Goal: Check status

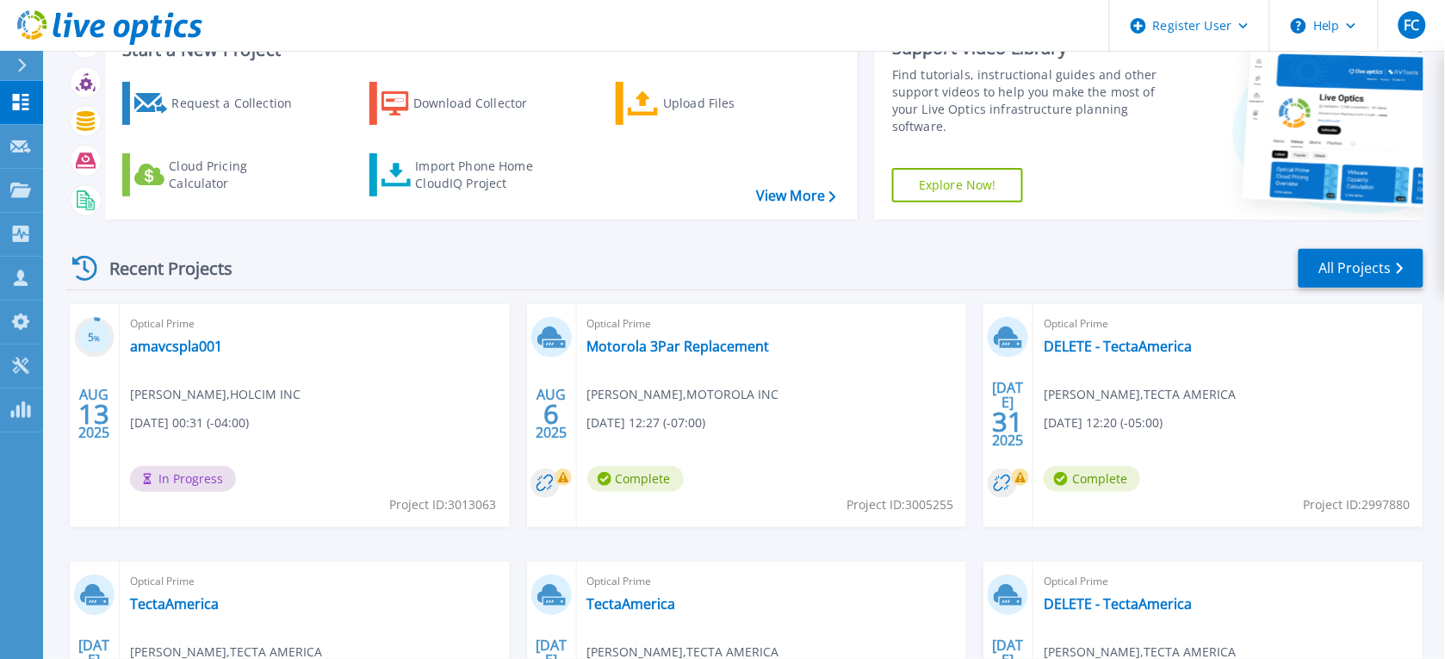
scroll to position [108, 0]
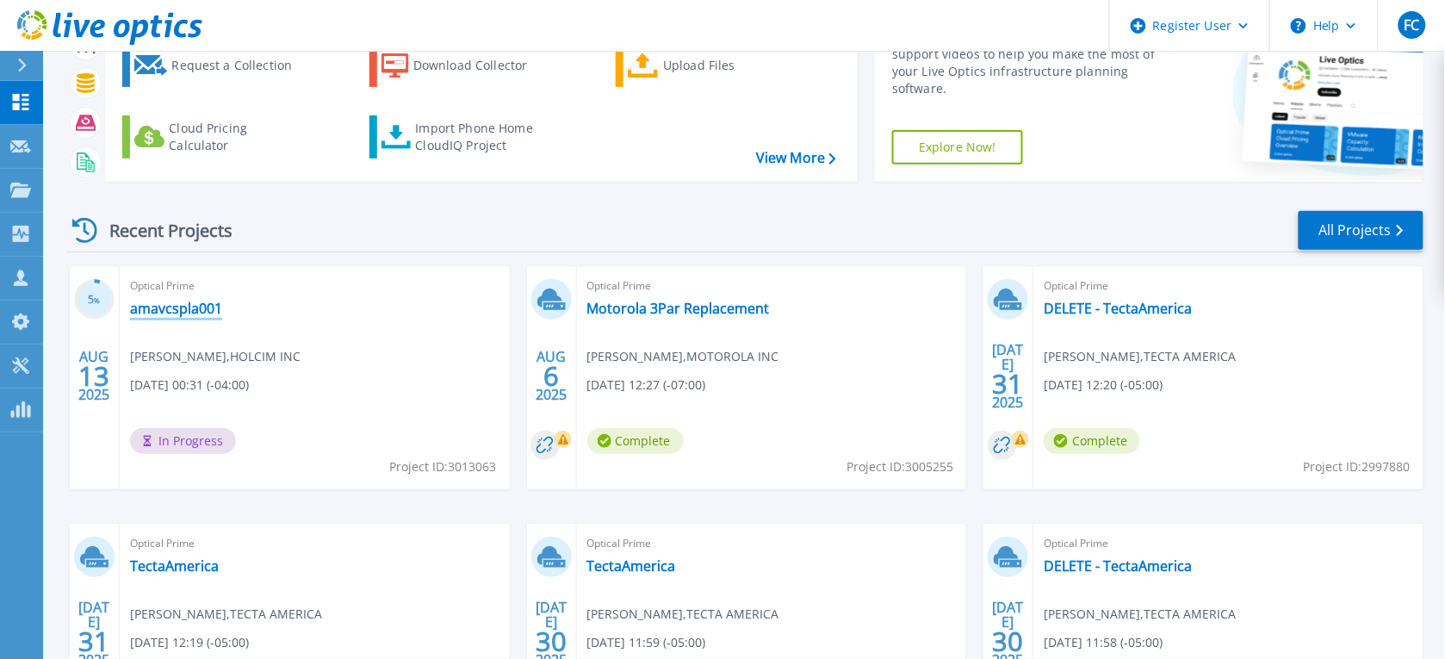
click at [177, 308] on link "amavcspla001" at bounding box center [176, 308] width 92 height 17
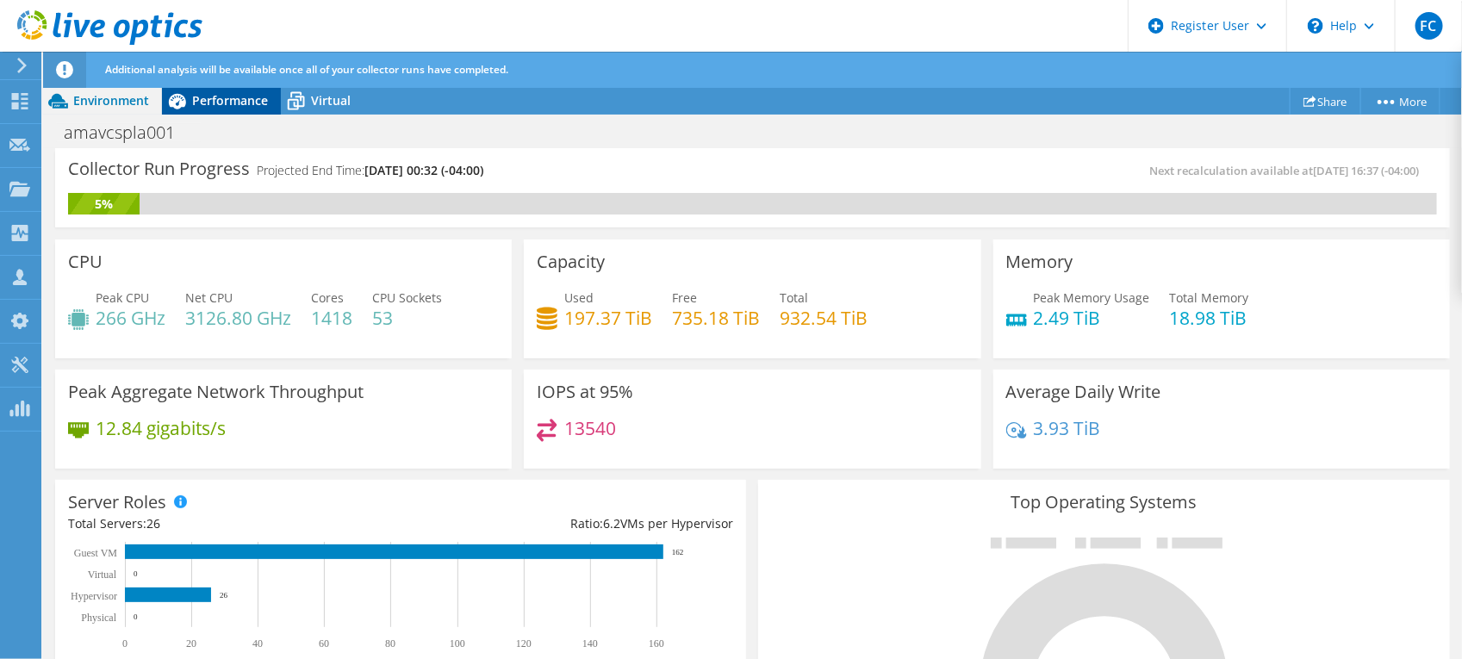
click at [186, 96] on icon at bounding box center [177, 101] width 30 height 30
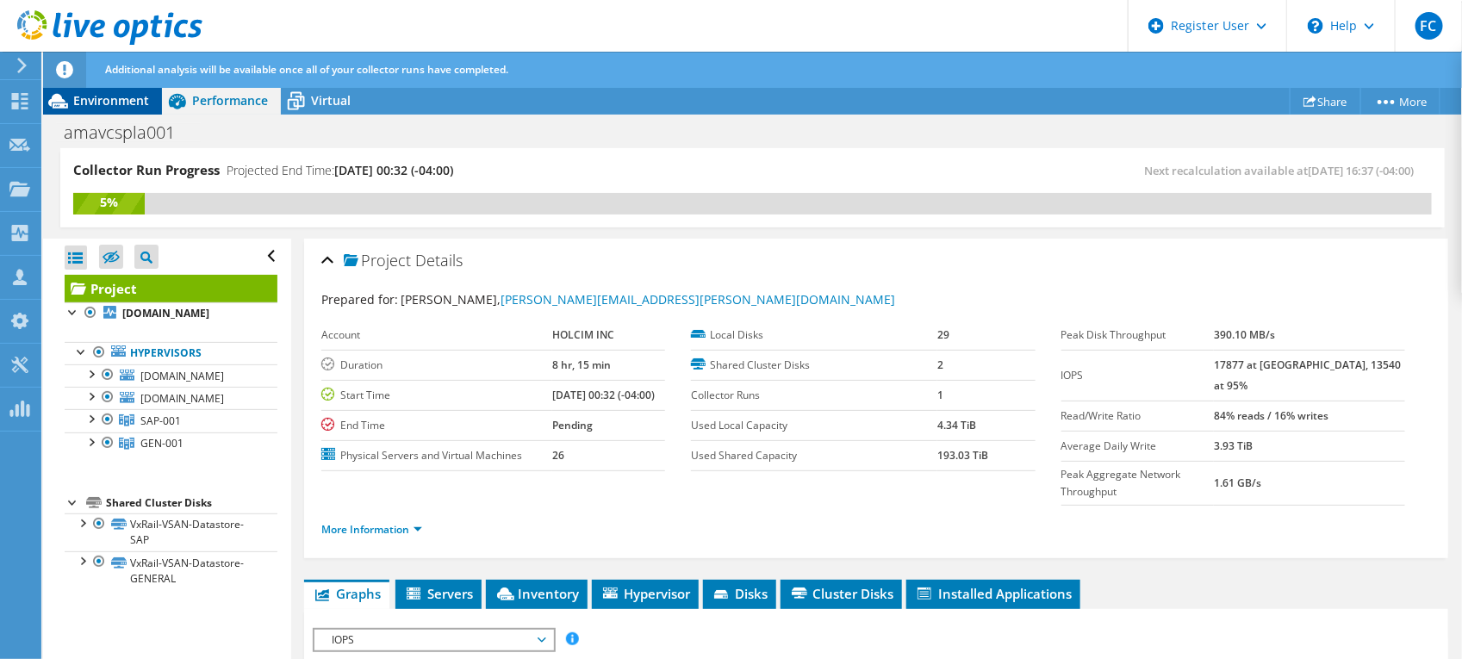
click at [121, 92] on span "Environment" at bounding box center [111, 100] width 76 height 16
